Goal: Navigation & Orientation: Understand site structure

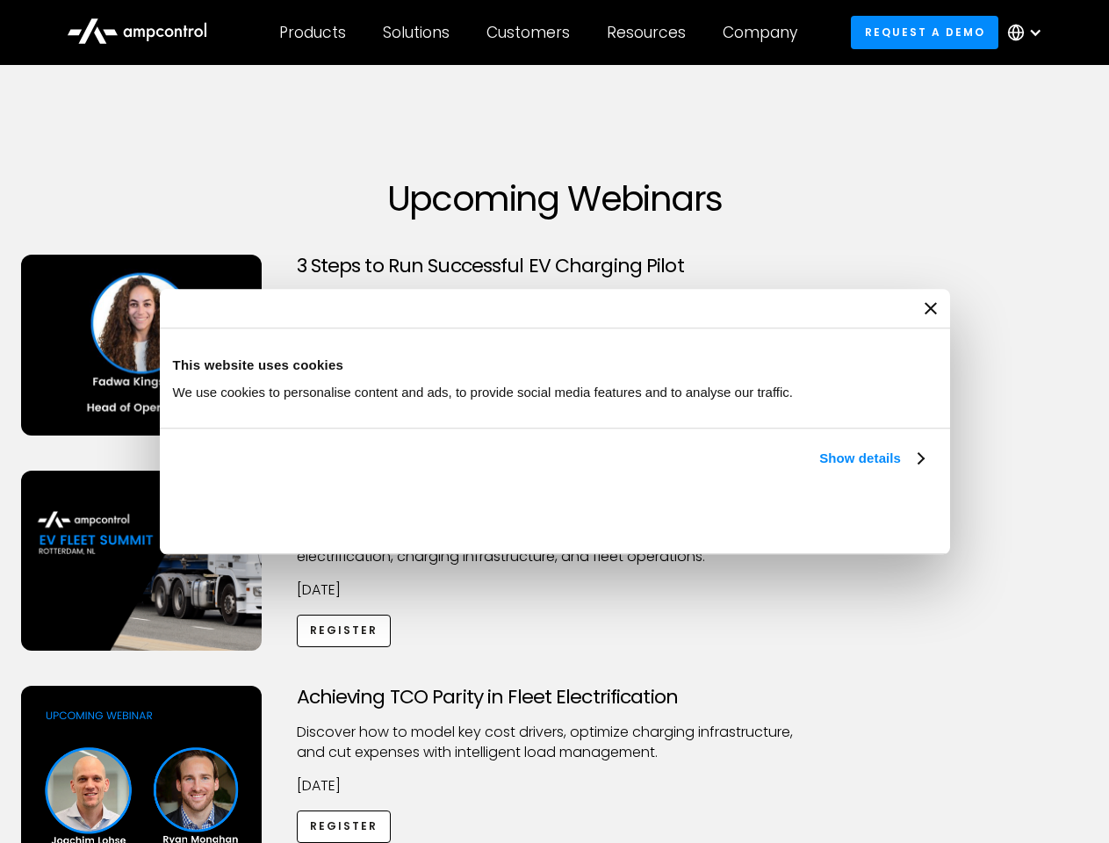
click at [819, 469] on link "Show details" at bounding box center [871, 458] width 104 height 21
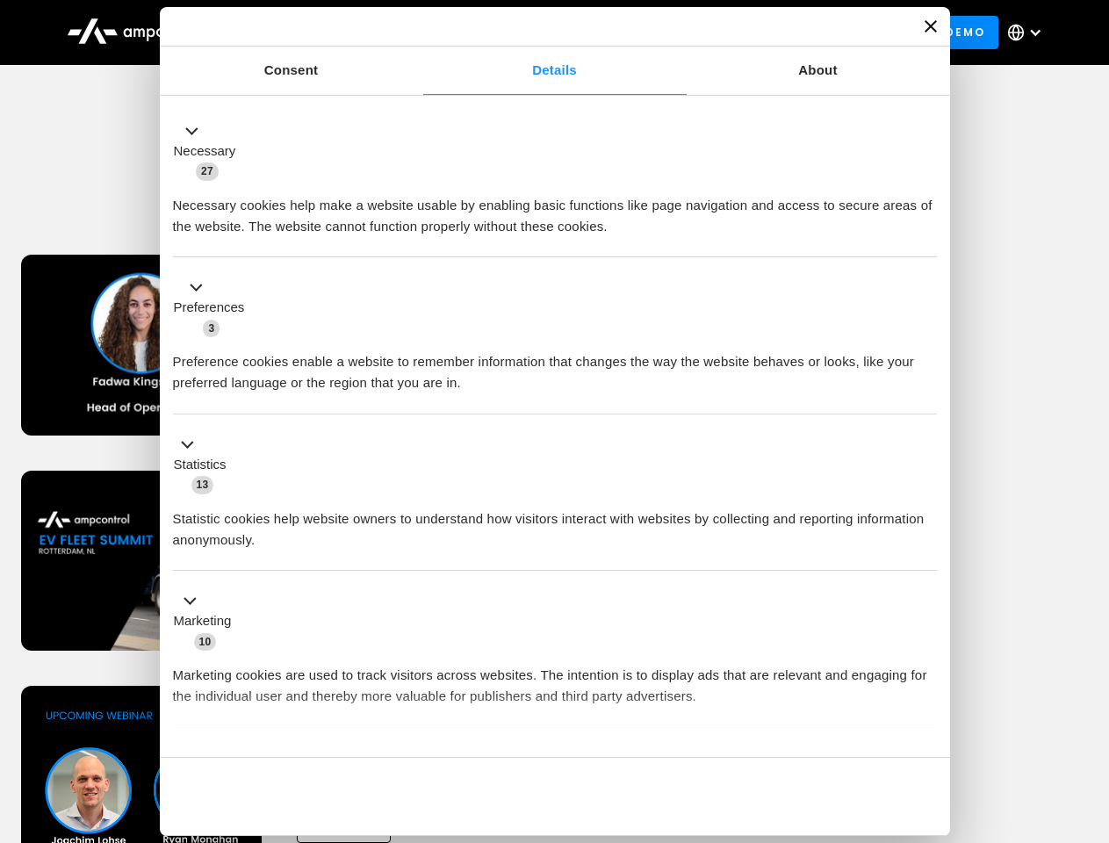
click at [926, 237] on div "Necessary cookies help make a website usable by enabling basic functions like p…" at bounding box center [555, 209] width 764 height 55
click at [1090, 708] on div "Achieving TCO Parity in Fleet Electrification Discover how to model key cost dr…" at bounding box center [555, 824] width 1103 height 276
click at [540, 32] on div "Customers" at bounding box center [528, 32] width 83 height 19
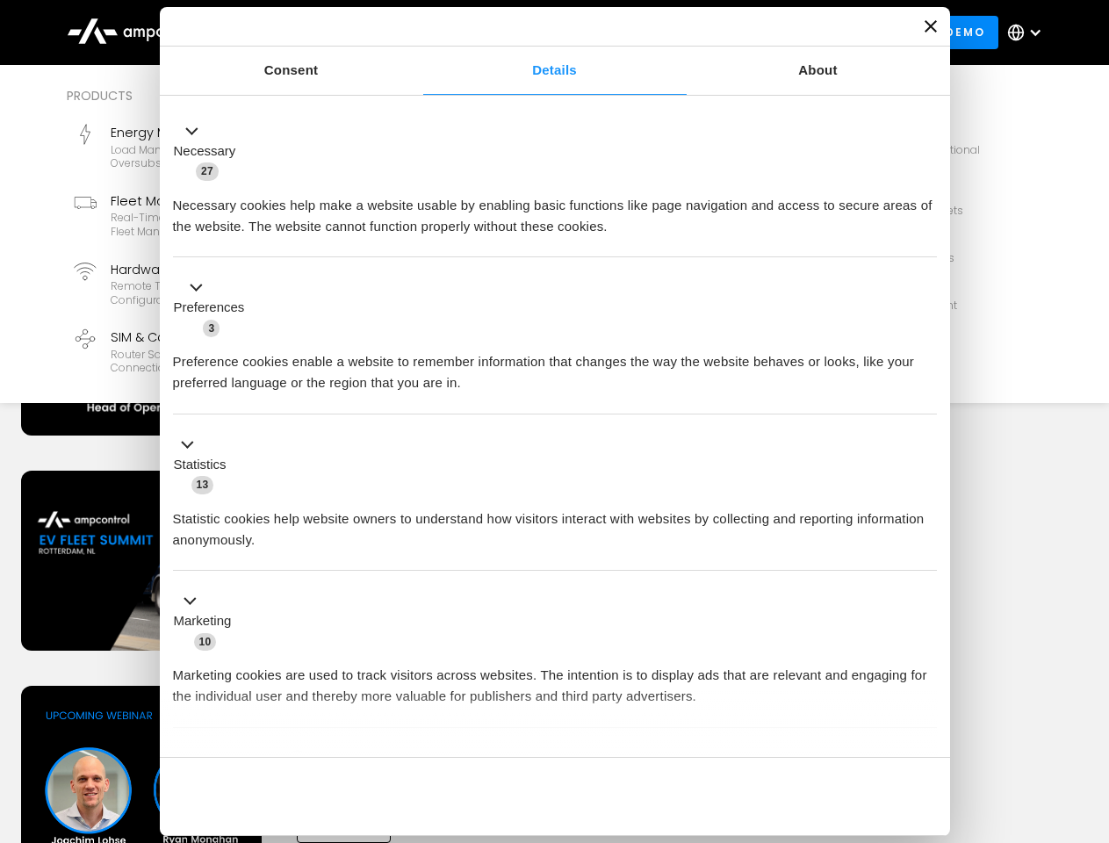
click at [312, 32] on div "Products" at bounding box center [312, 32] width 67 height 19
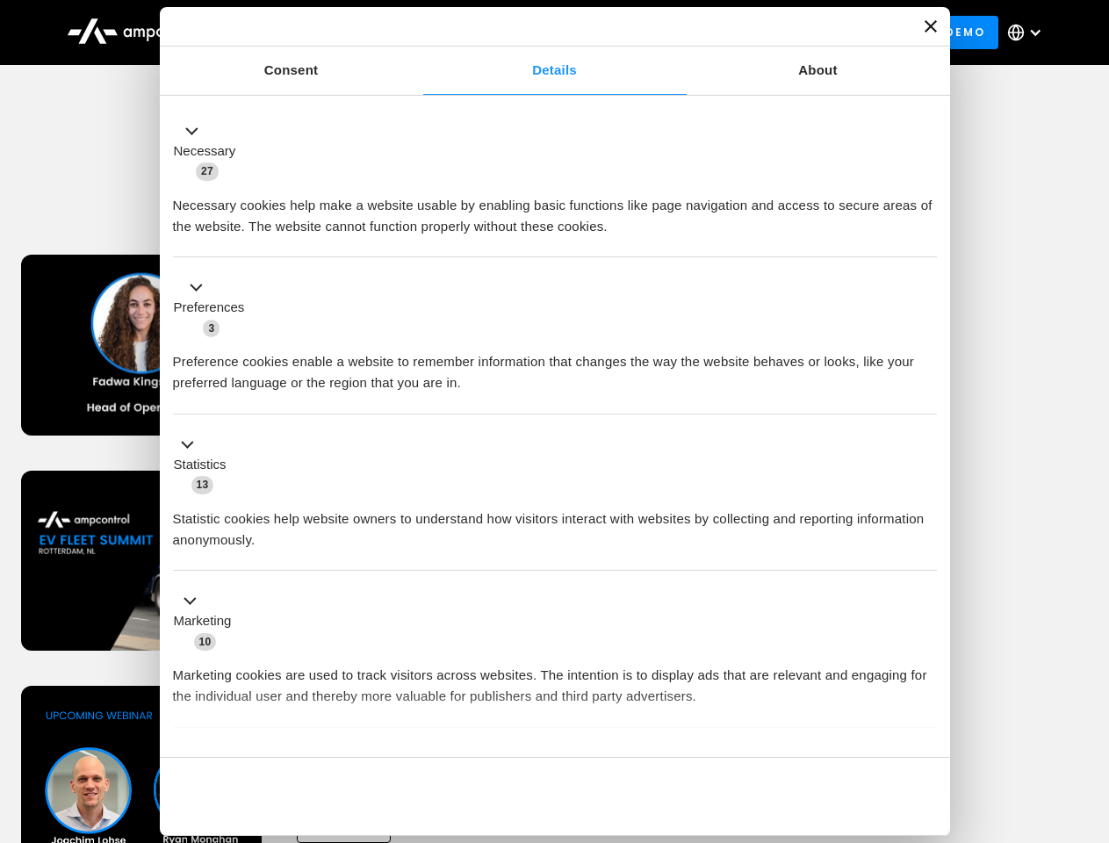
click at [417, 32] on div "Solutions" at bounding box center [416, 32] width 67 height 19
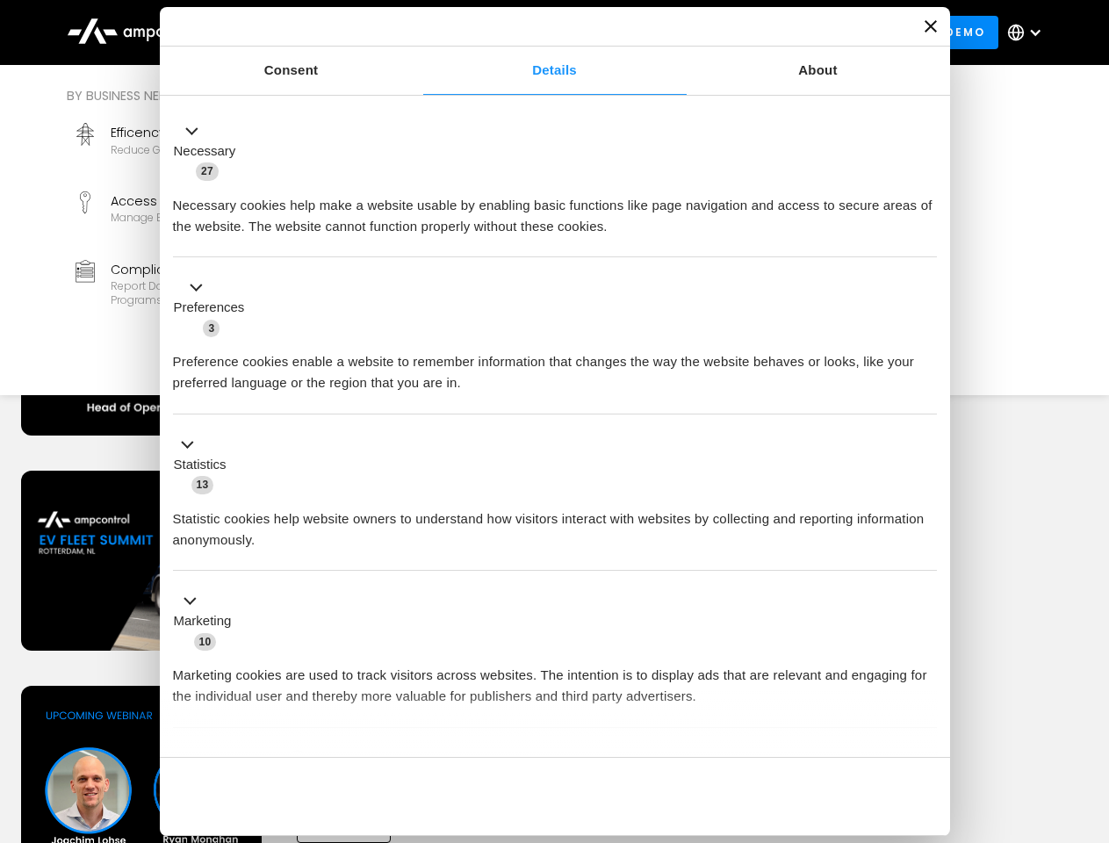
click at [531, 32] on div "Customers" at bounding box center [528, 32] width 83 height 19
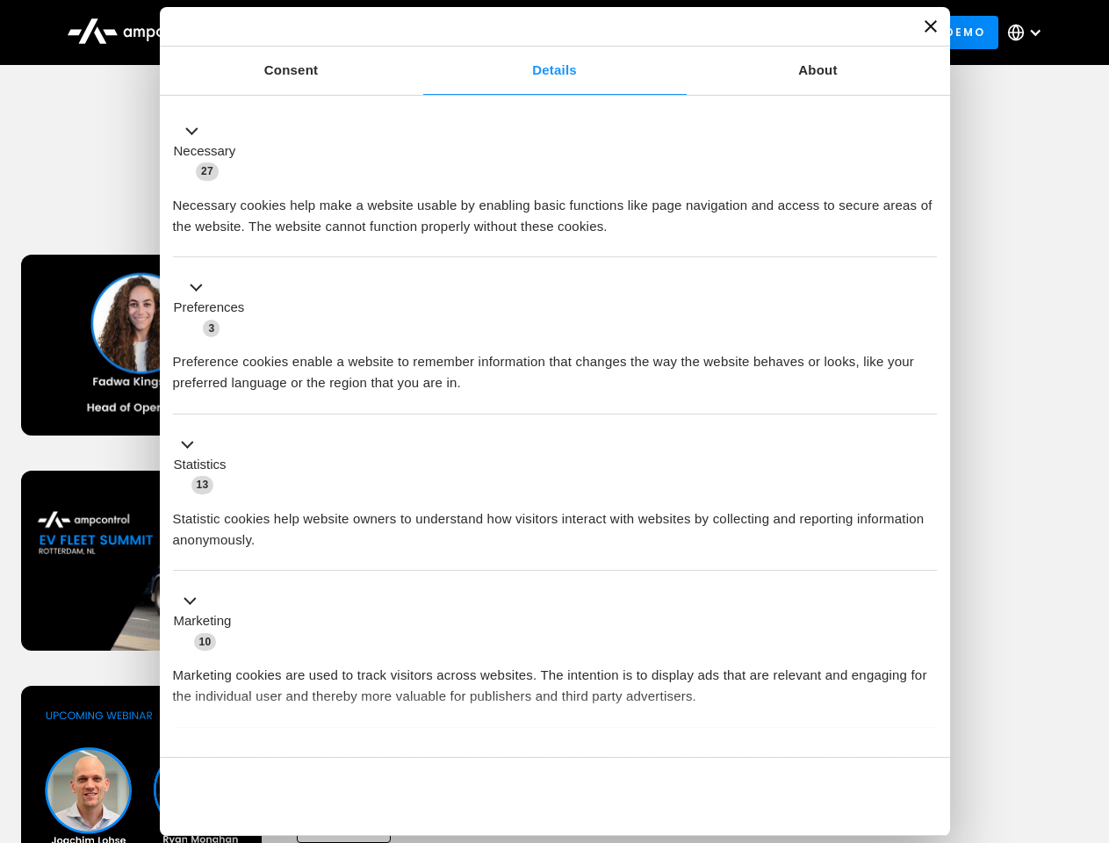
click at [650, 32] on div "Resources" at bounding box center [646, 32] width 79 height 19
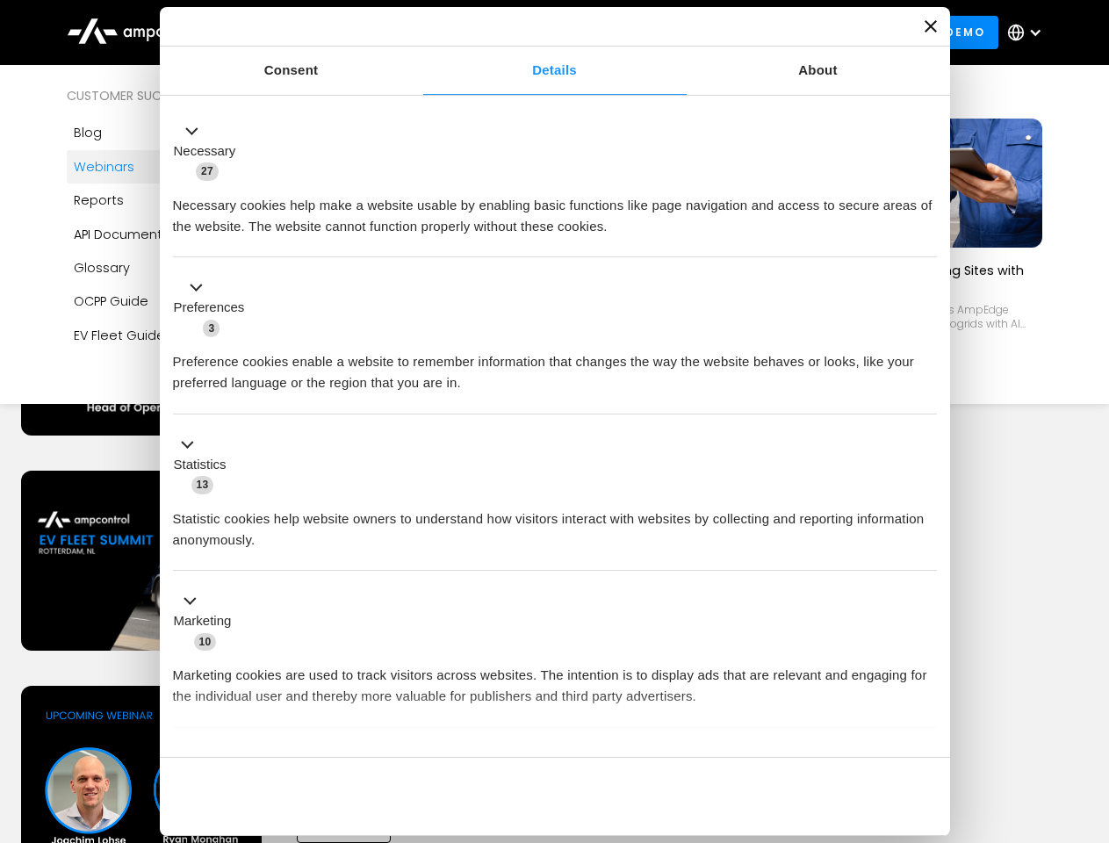
click at [766, 32] on div "Company" at bounding box center [760, 32] width 75 height 19
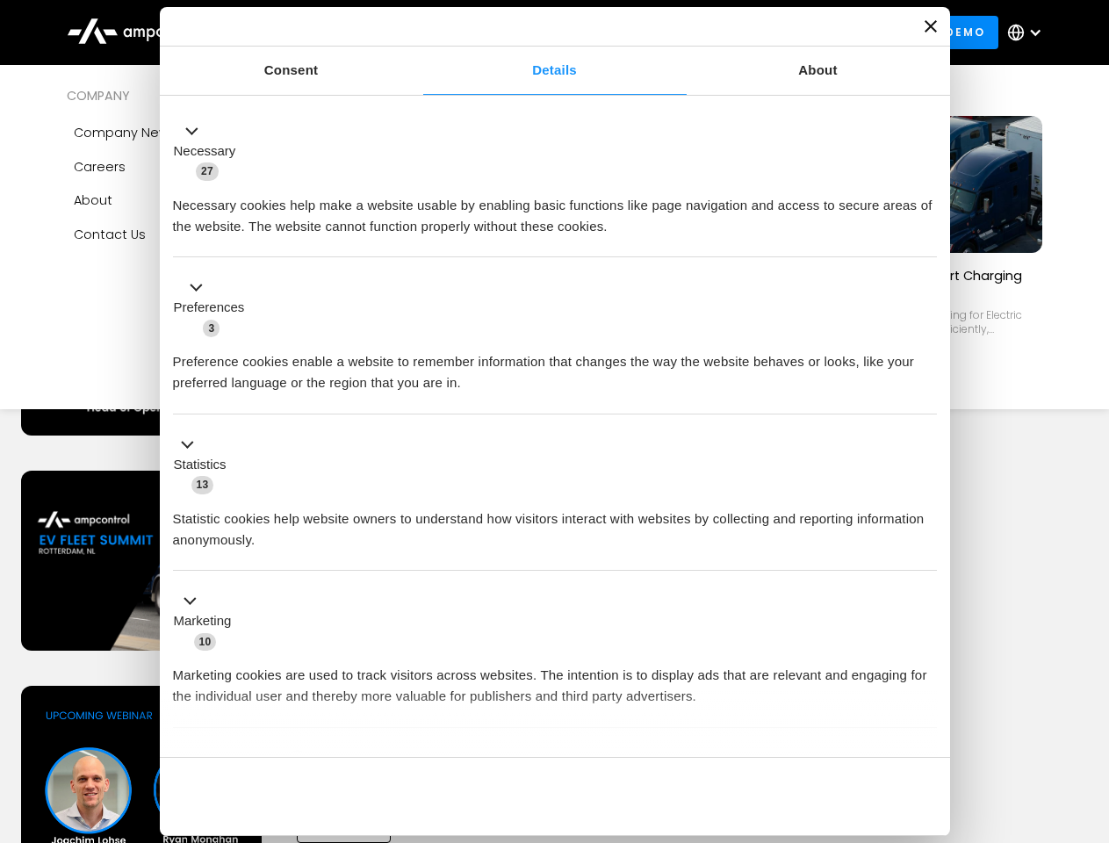
click at [1029, 32] on div at bounding box center [1035, 32] width 14 height 14
